Goal: Task Accomplishment & Management: Use online tool/utility

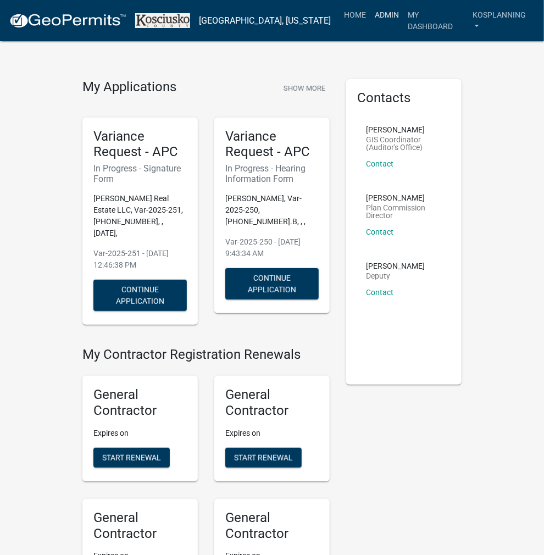
click at [374, 16] on link "Admin" at bounding box center [386, 14] width 33 height 21
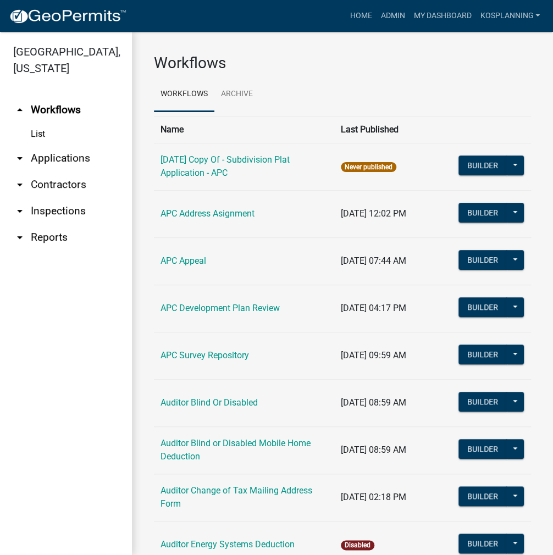
click at [62, 159] on link "arrow_drop_down Applications" at bounding box center [66, 158] width 132 height 26
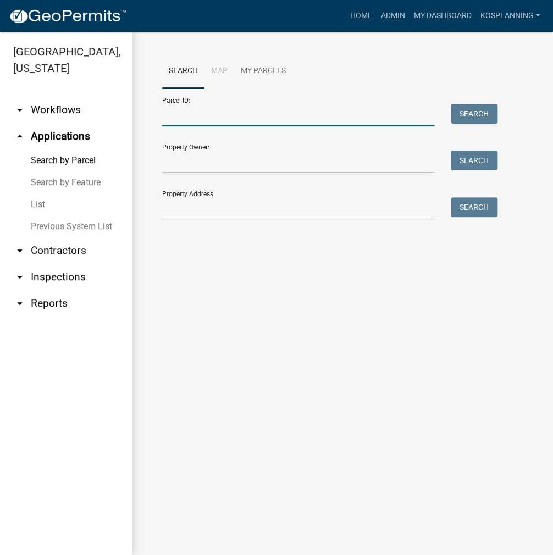
click at [229, 121] on input "Parcel ID:" at bounding box center [298, 115] width 272 height 23
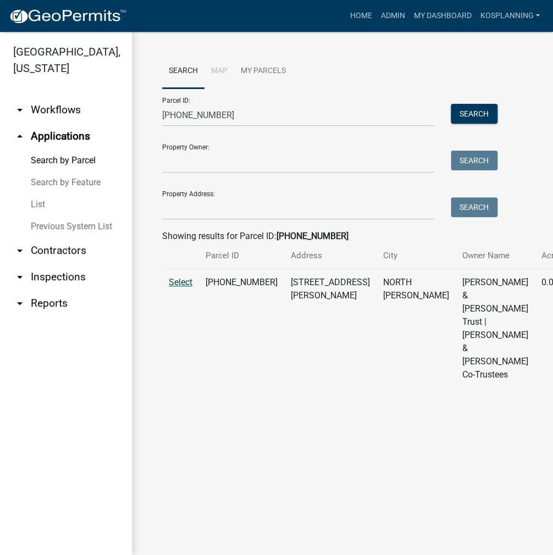
click at [186, 287] on span "Select" at bounding box center [181, 282] width 24 height 10
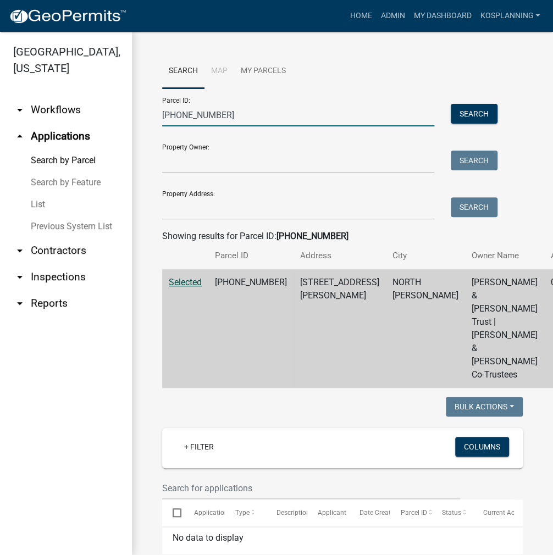
click at [234, 119] on input "[PHONE_NUMBER]" at bounding box center [298, 115] width 272 height 23
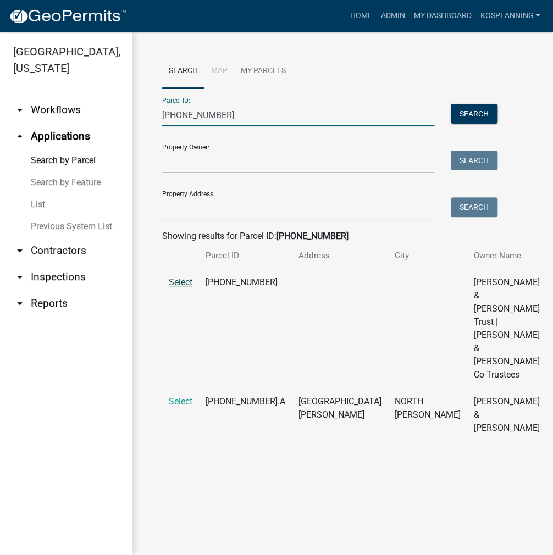
type input "[PHONE_NUMBER]"
click at [182, 287] on span "Select" at bounding box center [181, 282] width 24 height 10
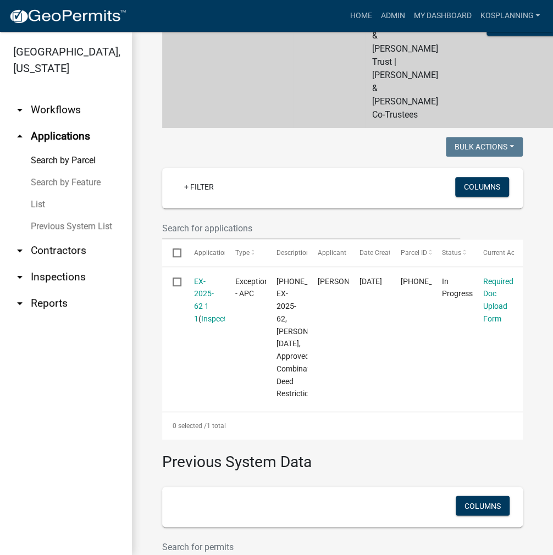
scroll to position [275, 0]
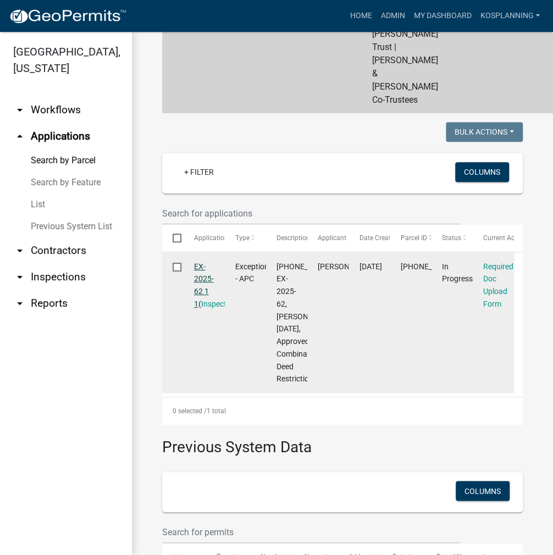
click at [202, 262] on link "EX-2025-62 1 1" at bounding box center [204, 285] width 20 height 46
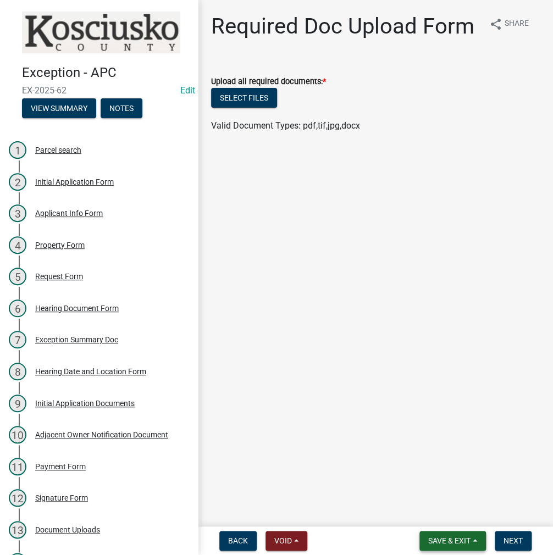
click at [453, 537] on span "Save & Exit" at bounding box center [449, 540] width 42 height 9
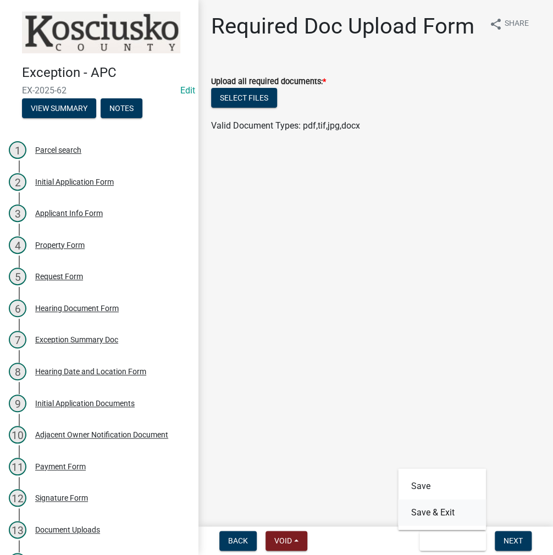
click at [430, 515] on button "Save & Exit" at bounding box center [442, 512] width 88 height 26
